Goal: Task Accomplishment & Management: Use online tool/utility

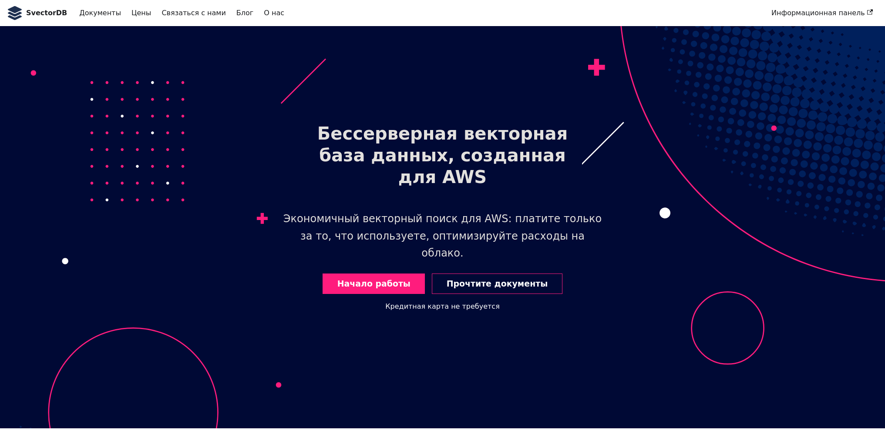
click at [382, 96] on header "Бессерверная векторная база данных, созданная для AWS Экономичный векторный пои…" at bounding box center [442, 227] width 885 height 402
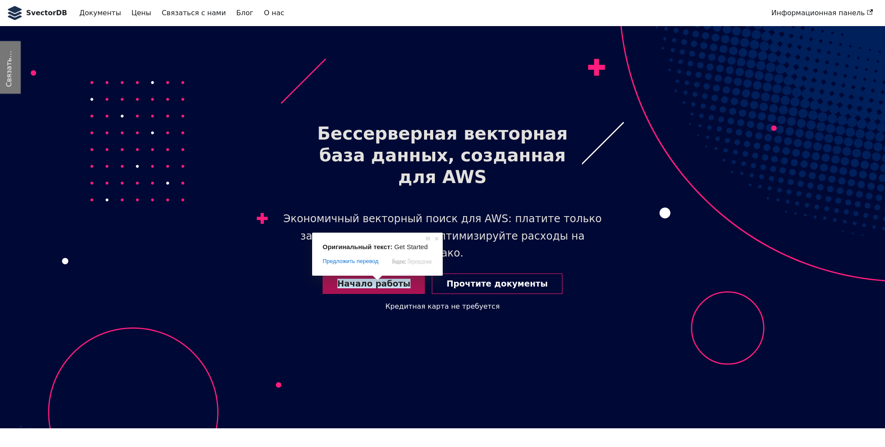
click at [353, 281] on ya-tr-span "Начало работы" at bounding box center [373, 284] width 73 height 10
